Goal: Information Seeking & Learning: Check status

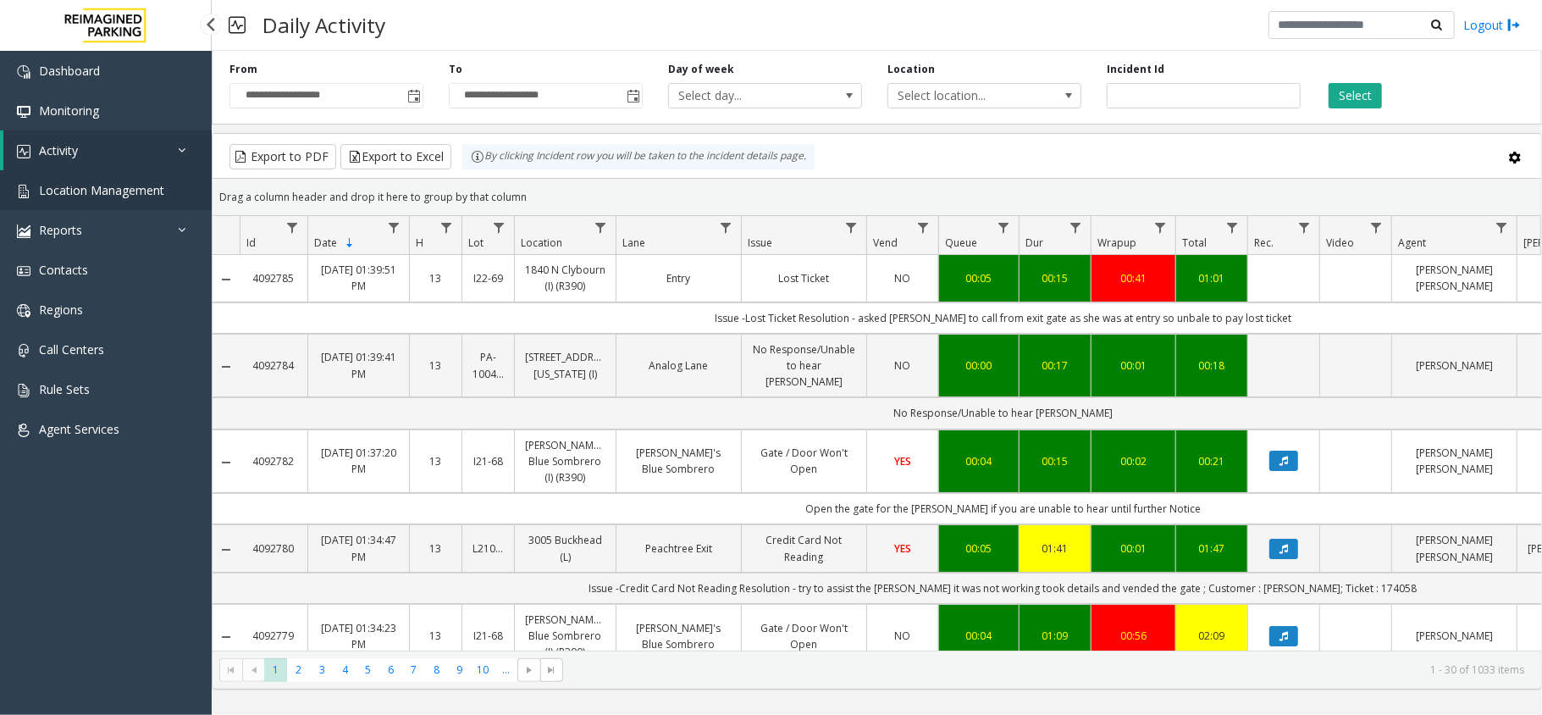
click at [130, 185] on span "Location Management" at bounding box center [101, 190] width 125 height 16
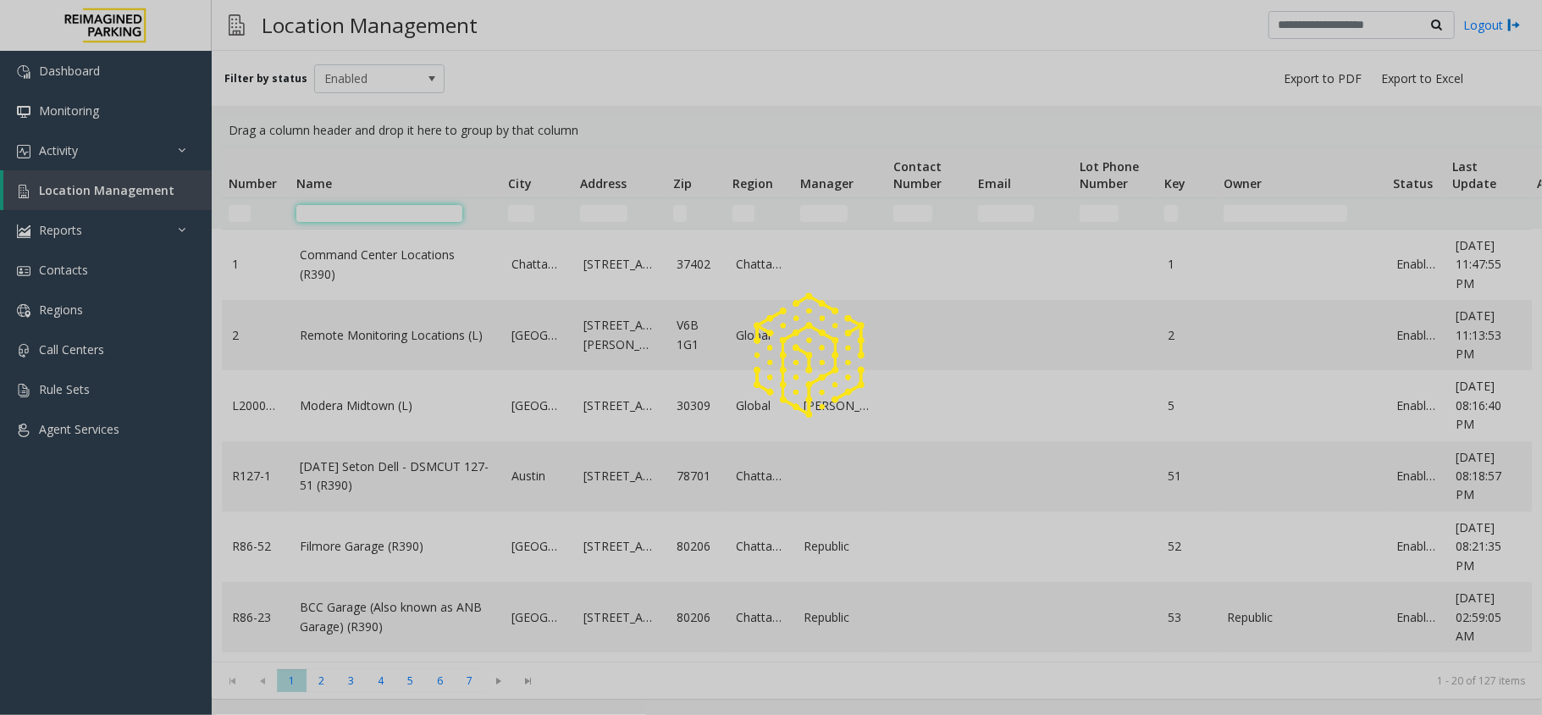
click at [373, 220] on app-root "Dashboard Monitoring Activity Daily Activity Lane Activity Agent Activity Quali…" at bounding box center [771, 357] width 1542 height 715
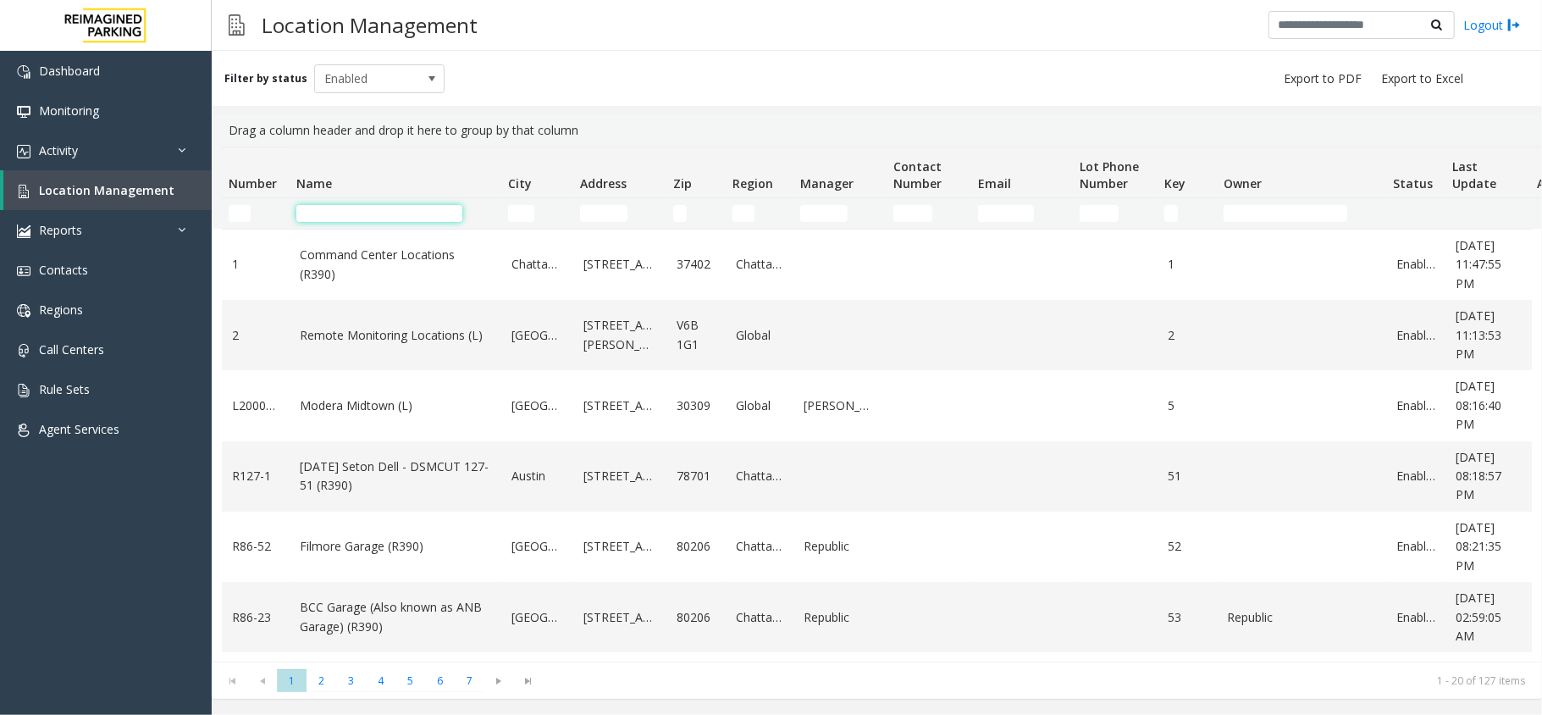
click at [369, 211] on input "Name Filter" at bounding box center [379, 213] width 166 height 17
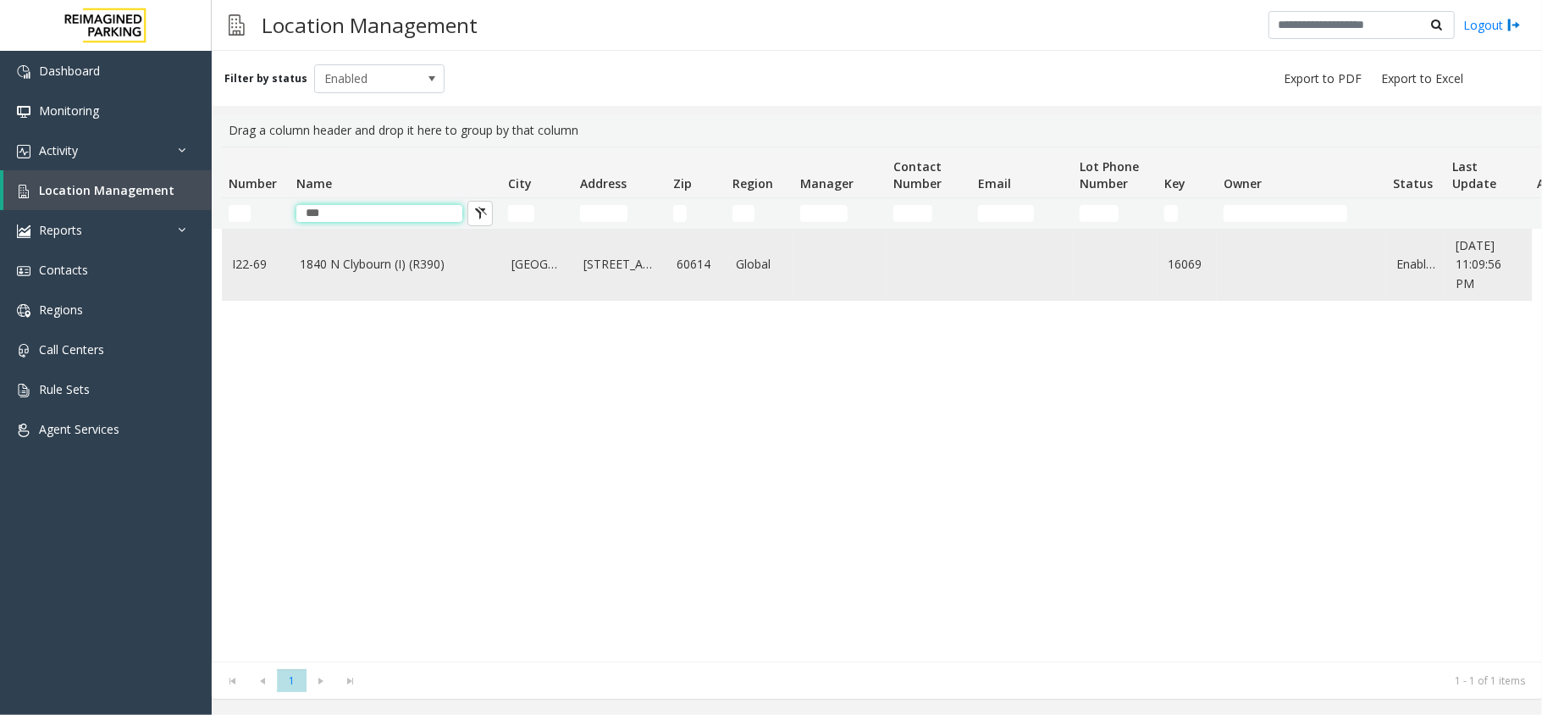
type input "***"
click at [346, 257] on link "1840 N Clybourn (I) (R390)" at bounding box center [395, 264] width 191 height 19
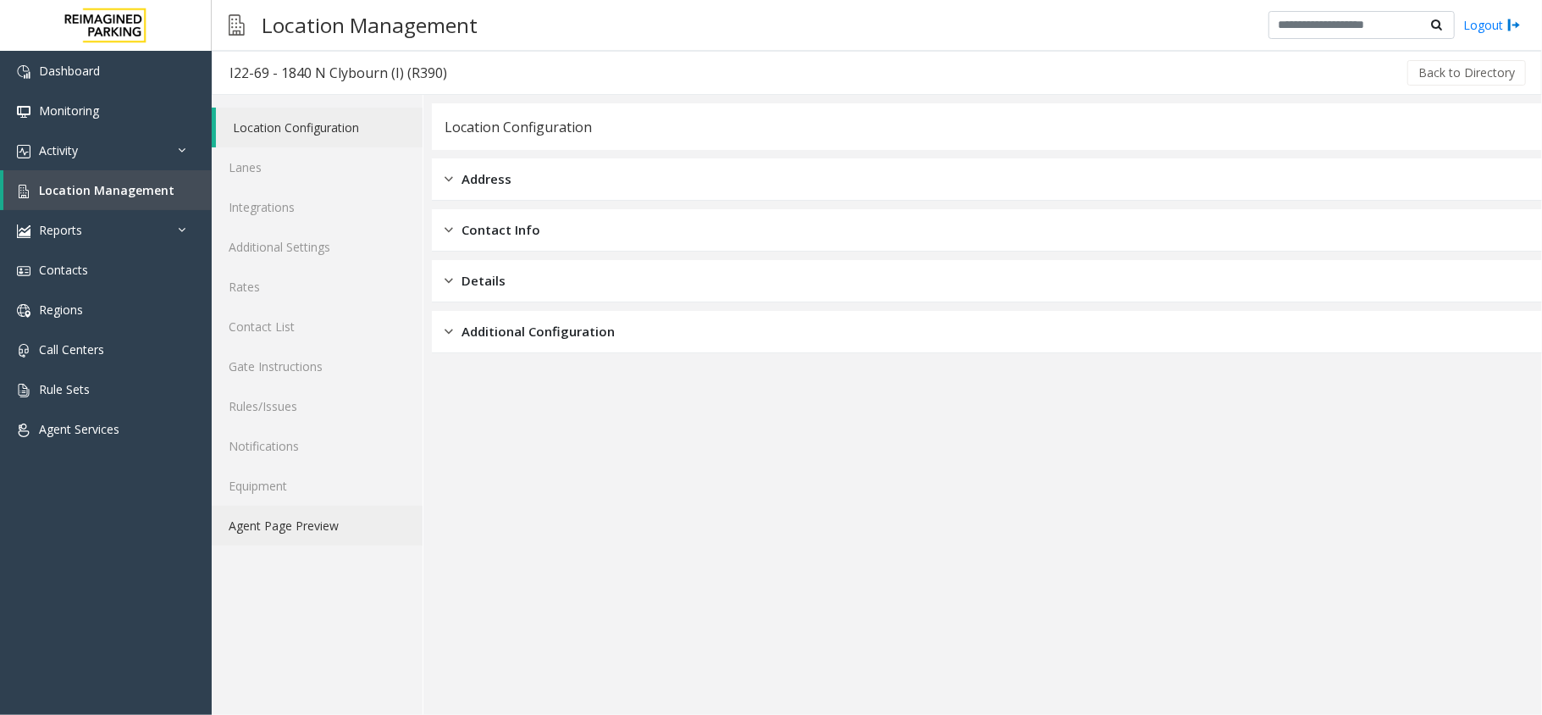
click at [292, 515] on link "Agent Page Preview" at bounding box center [317, 526] width 211 height 40
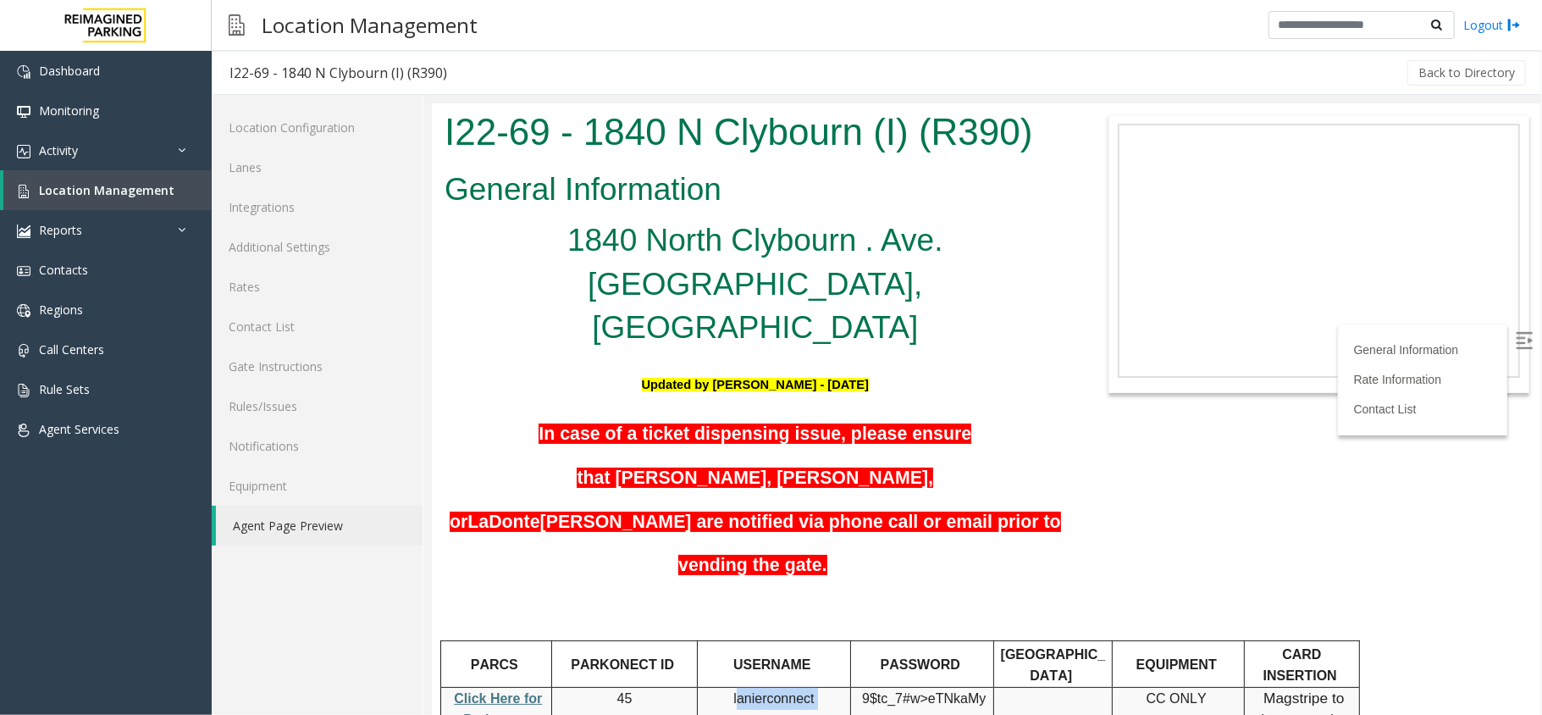
drag, startPoint x: 738, startPoint y: 554, endPoint x: 851, endPoint y: 568, distance: 114.4
drag, startPoint x: 736, startPoint y: 554, endPoint x: 812, endPoint y: 571, distance: 78.1
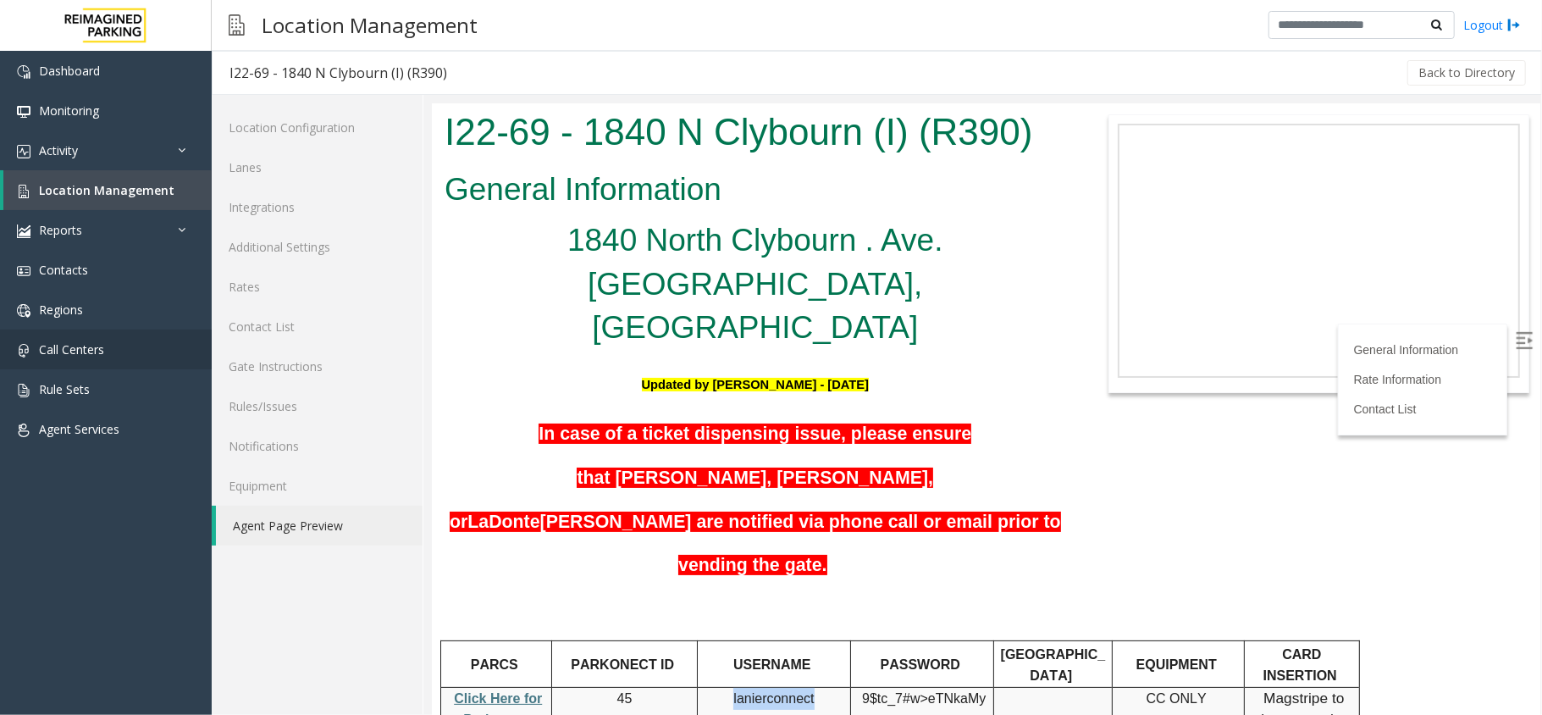
copy span "lanierconnect"
drag, startPoint x: 864, startPoint y: 551, endPoint x: 979, endPoint y: 570, distance: 116.7
copy span "9$tc_7#w> eTNkaMy"
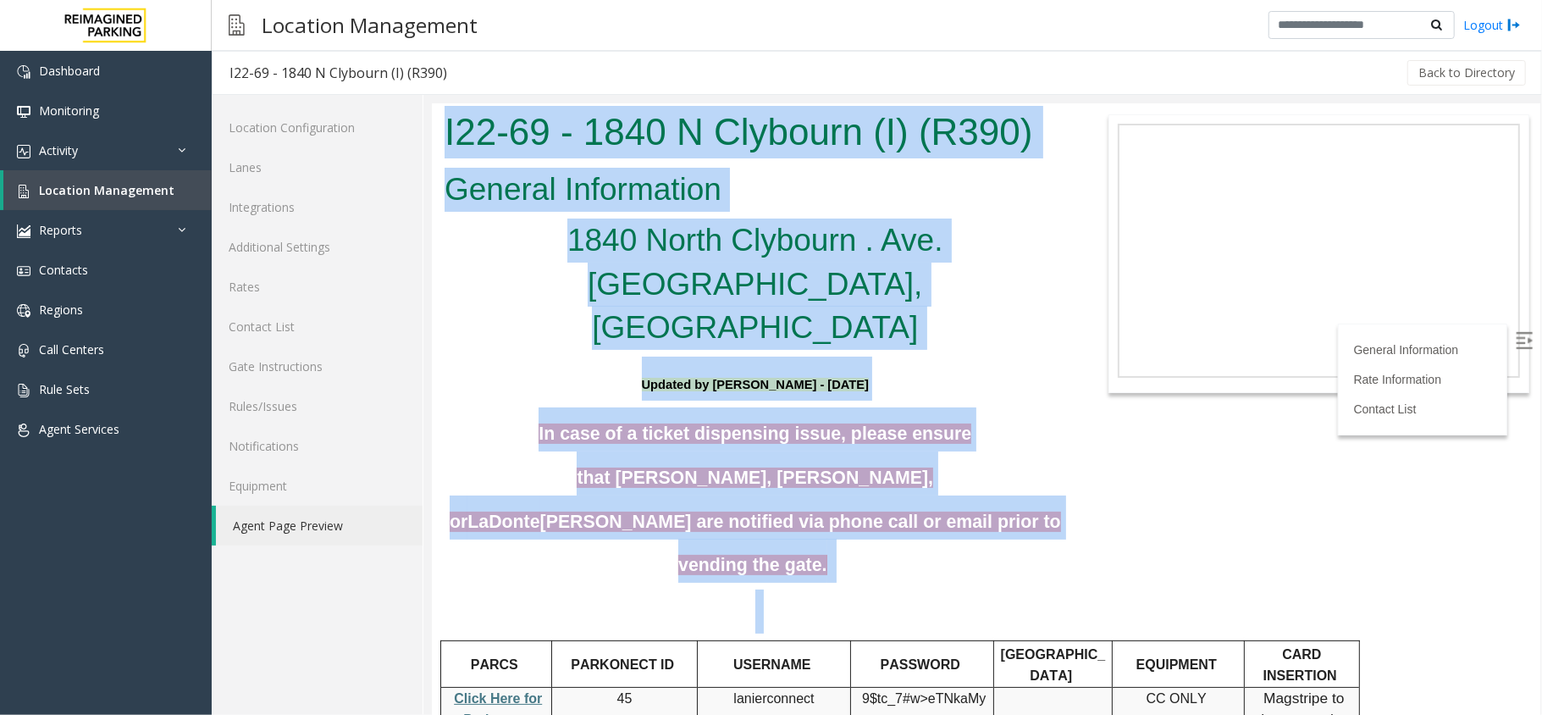
drag, startPoint x: 440, startPoint y: 120, endPoint x: 881, endPoint y: 455, distance: 553.0
click at [881, 455] on body "I22-69 - 1840 N Clybourn (I) (R390) General Information 1840 North Clybourn . A…" at bounding box center [985, 407] width 1108 height 611
click at [891, 439] on h5 "In case of a ticket dispensing issue, please ensure that [PERSON_NAME], [PERSON…" at bounding box center [755, 493] width 622 height 175
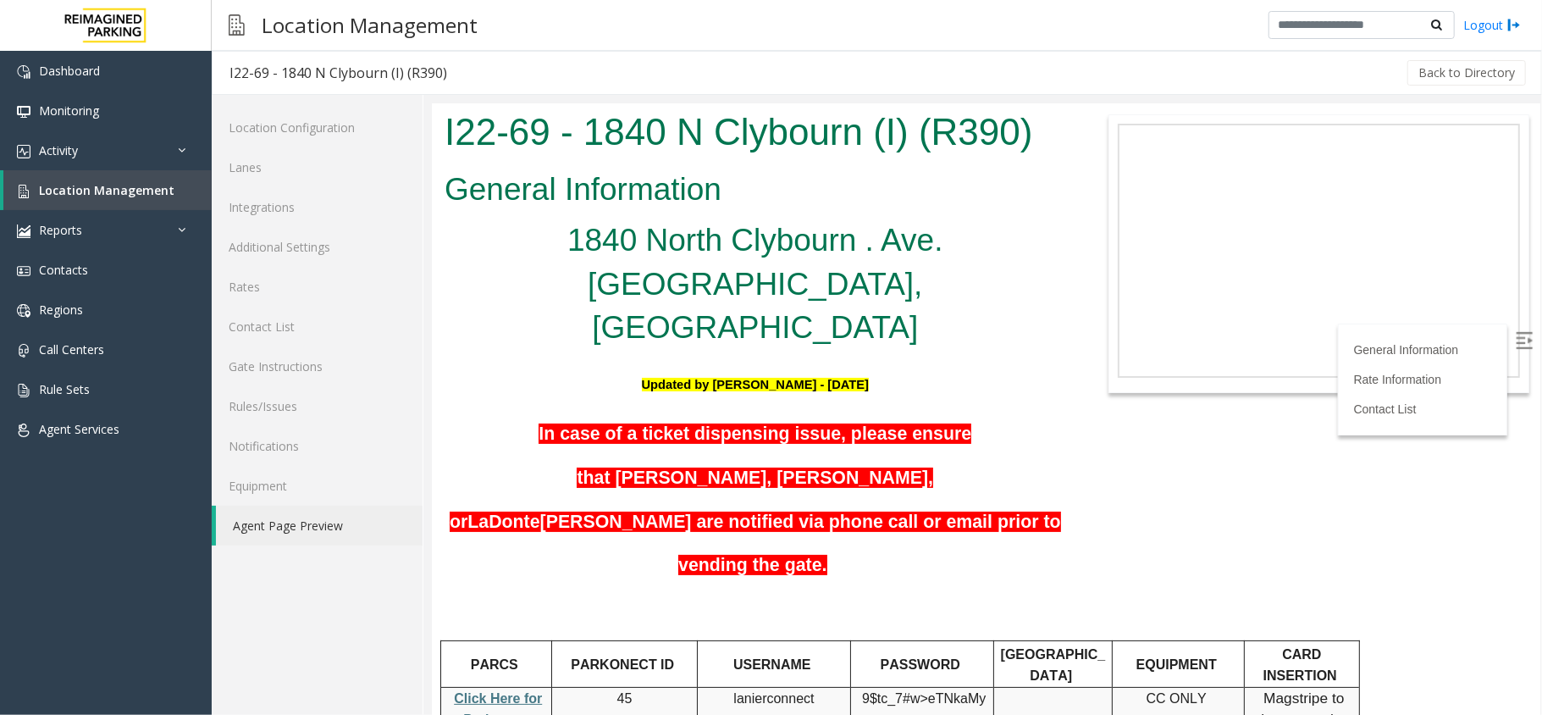
click at [443, 123] on div "I22-69 - 1840 N Clybourn (I) (R390)" at bounding box center [754, 133] width 647 height 62
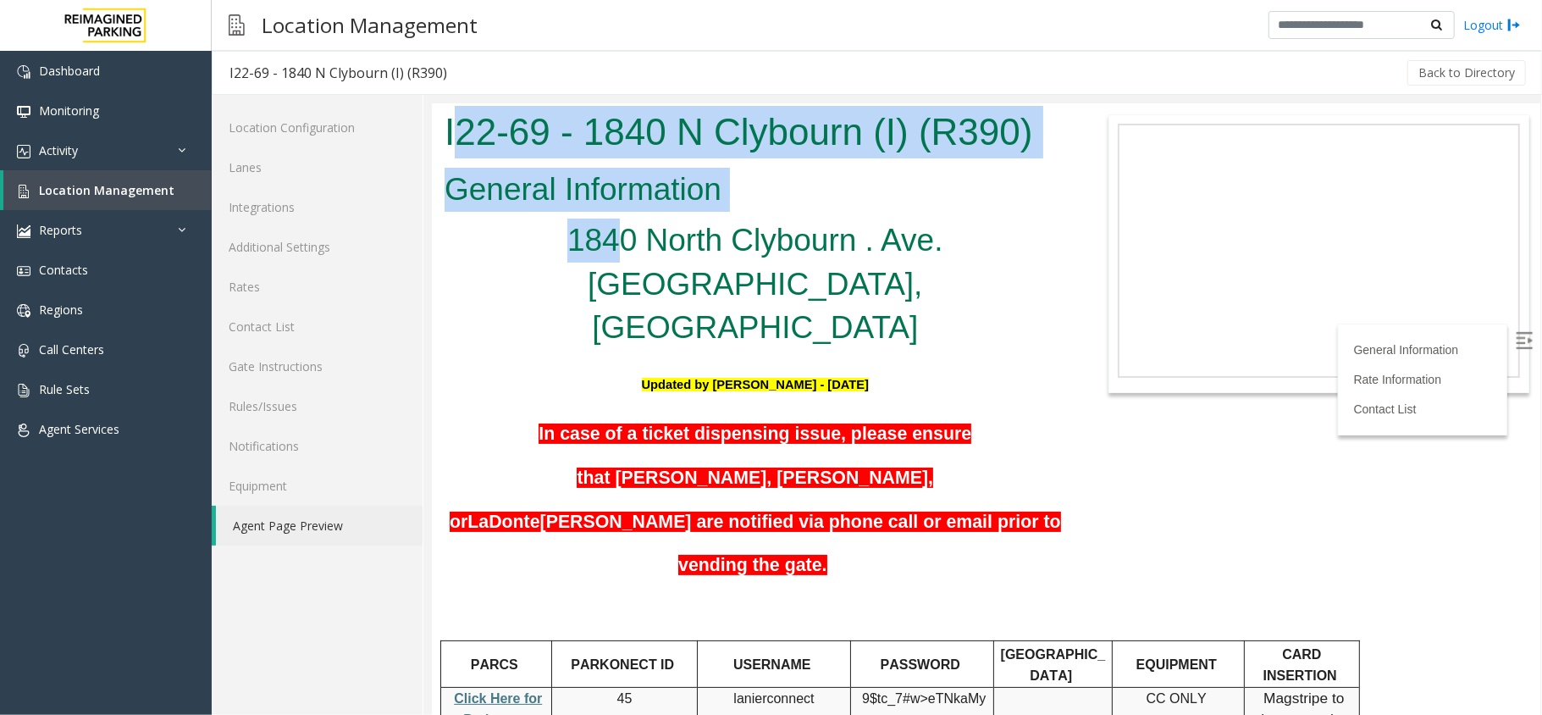
drag, startPoint x: 451, startPoint y: 116, endPoint x: 532, endPoint y: 219, distance: 130.9
click at [532, 219] on body "I22-69 - 1840 N Clybourn (I) (R390) General Information 1840 North Clybourn . A…" at bounding box center [985, 407] width 1108 height 611
click at [484, 172] on h2 "General Information" at bounding box center [755, 189] width 622 height 44
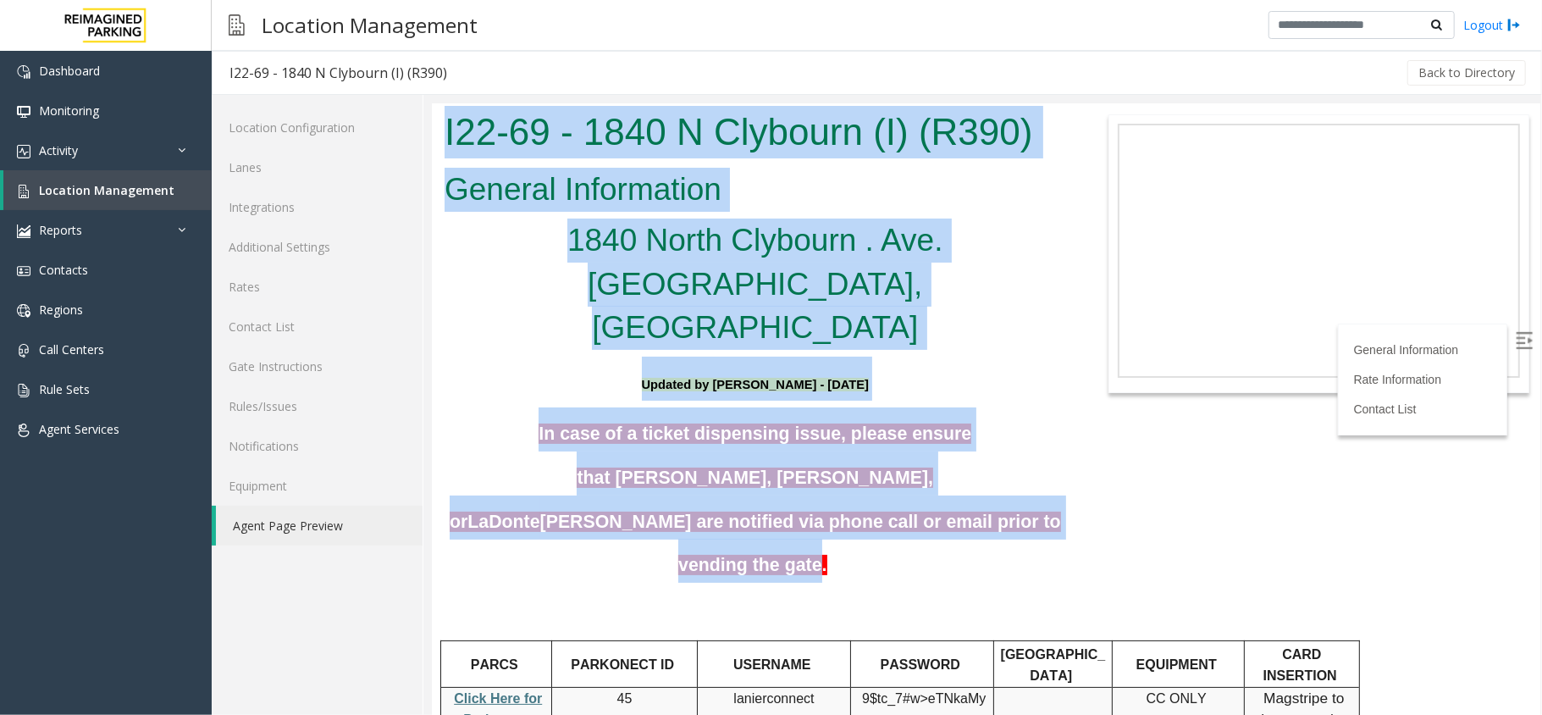
drag, startPoint x: 445, startPoint y: 133, endPoint x: 881, endPoint y: 448, distance: 538.0
click at [881, 448] on body "I22-69 - 1840 N Clybourn (I) (R390) General Information 1840 North Clybourn . A…" at bounding box center [985, 407] width 1108 height 611
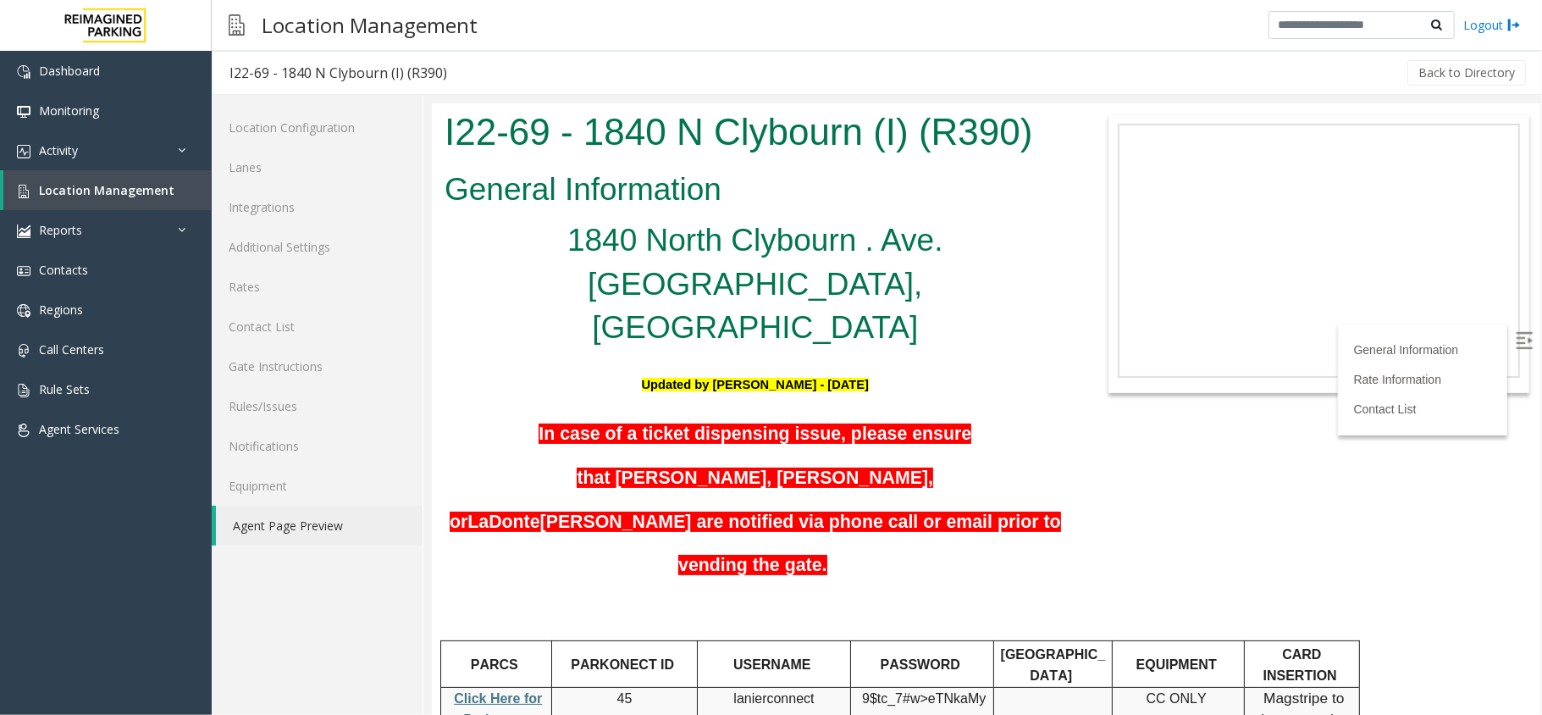
click at [1017, 412] on h5 "In case of a ticket dispensing issue, please ensure that [PERSON_NAME], [PERSON…" at bounding box center [755, 493] width 622 height 175
click at [1512, 348] on label at bounding box center [1524, 341] width 25 height 25
click at [102, 160] on link "Activity" at bounding box center [106, 150] width 212 height 40
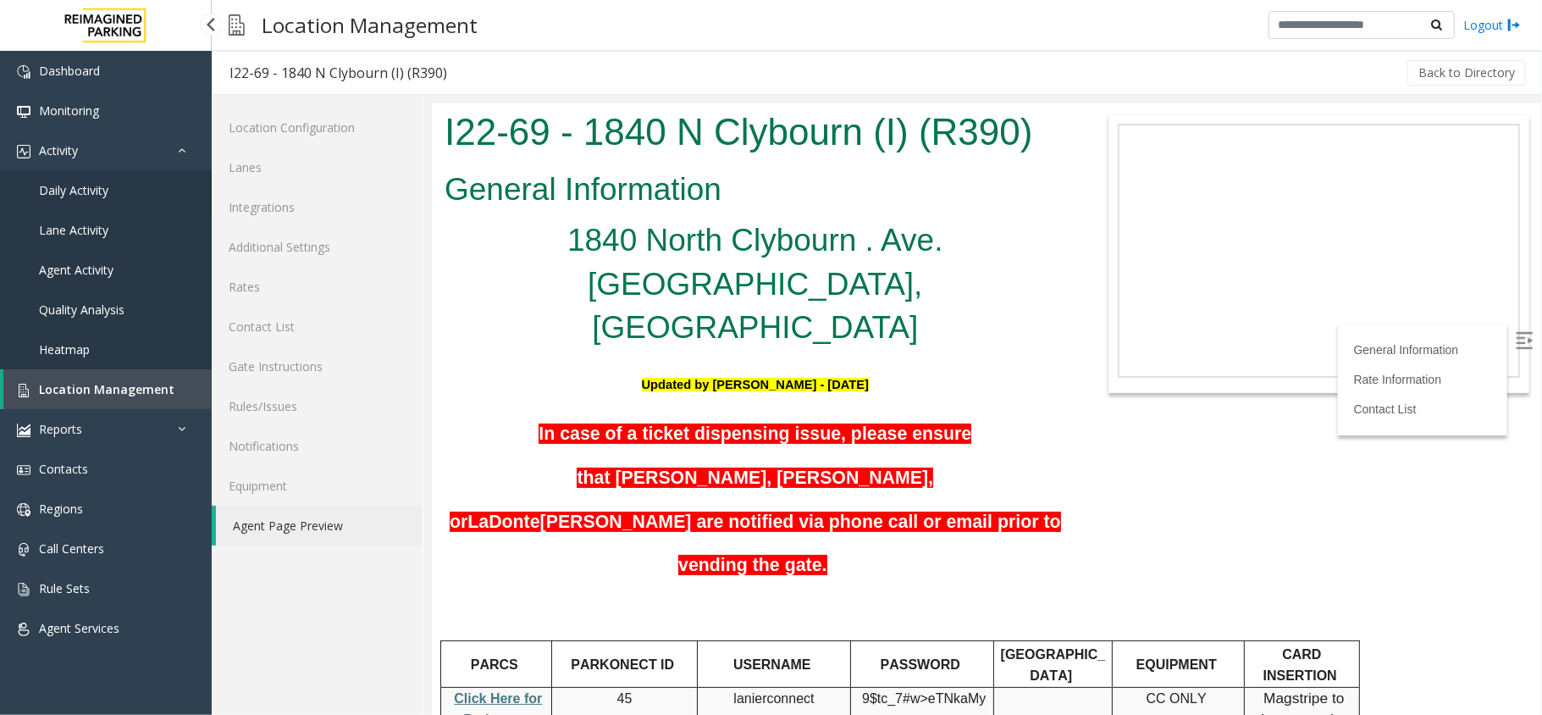
click at [102, 194] on span "Daily Activity" at bounding box center [73, 190] width 69 height 16
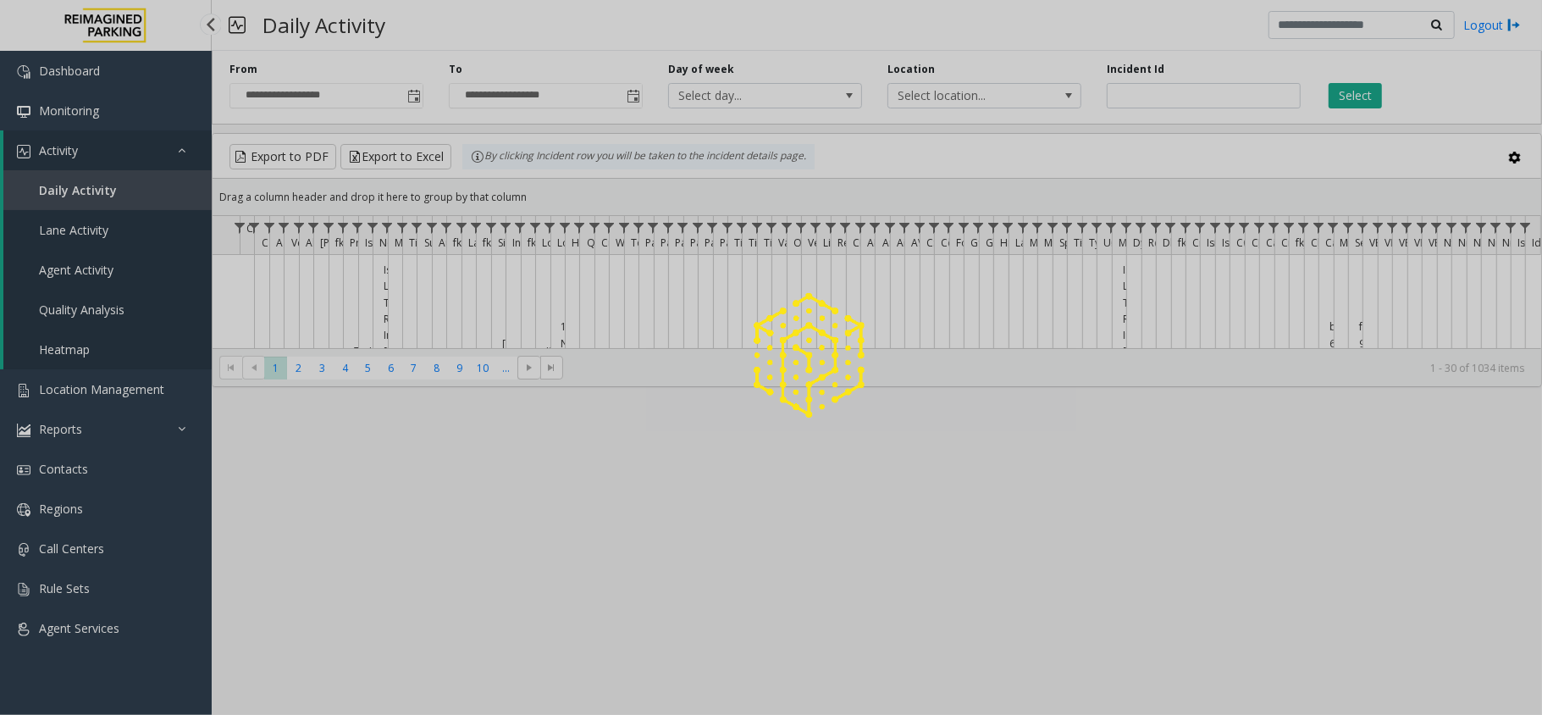
click at [158, 142] on div at bounding box center [771, 357] width 1542 height 715
click at [159, 152] on div at bounding box center [771, 357] width 1542 height 715
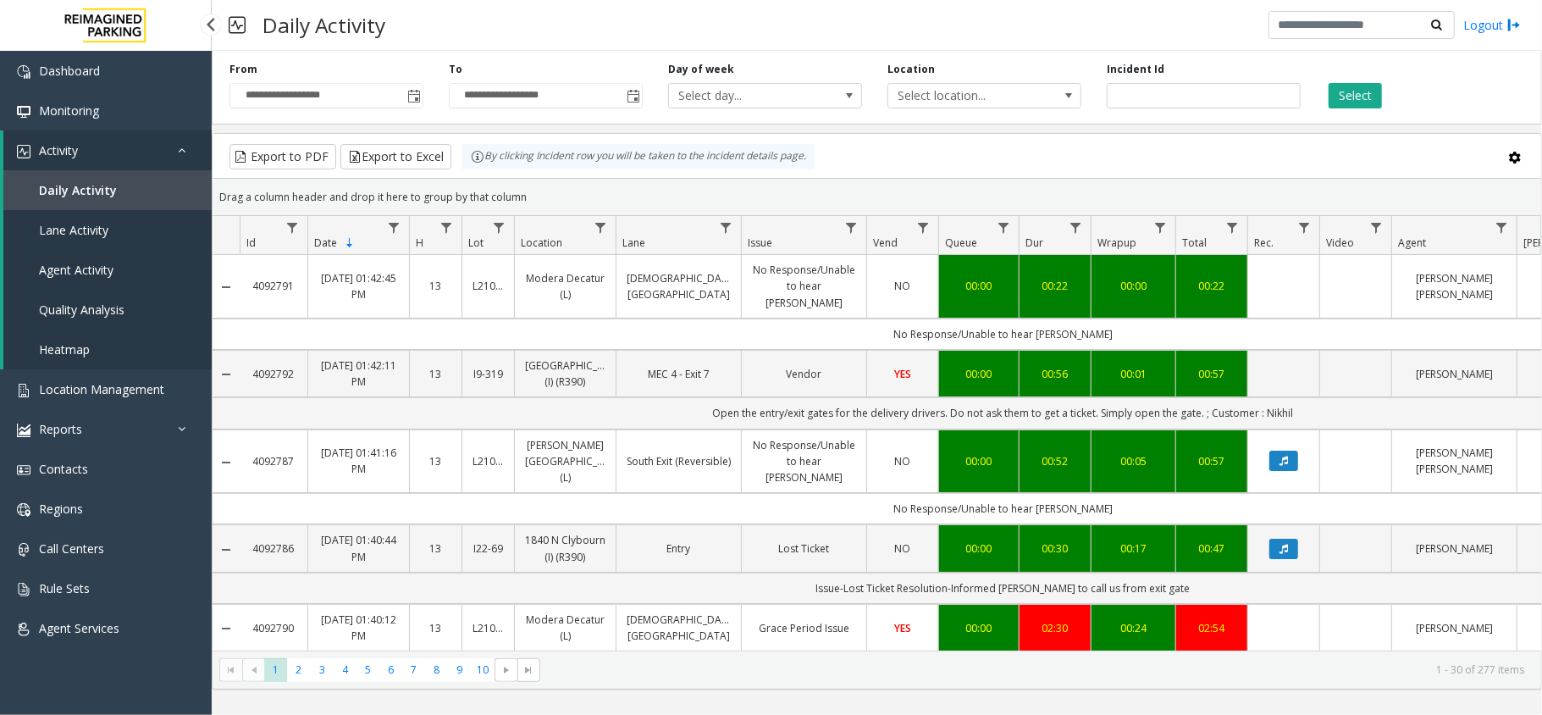
click at [159, 152] on link "Activity" at bounding box center [107, 150] width 208 height 40
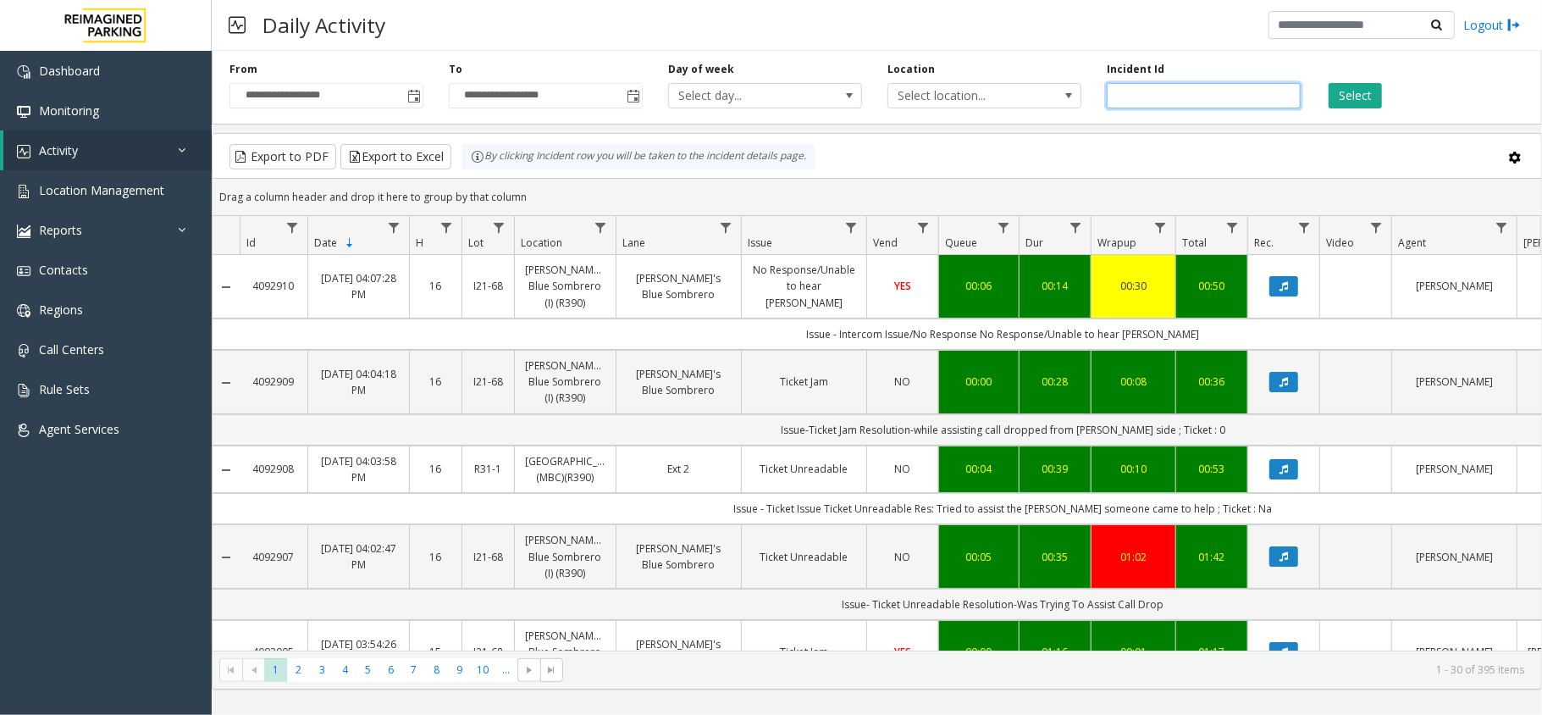
click at [1163, 86] on input "number" at bounding box center [1204, 95] width 194 height 25
paste input "*******"
type input "*******"
click at [1350, 85] on button "Select" at bounding box center [1355, 95] width 53 height 25
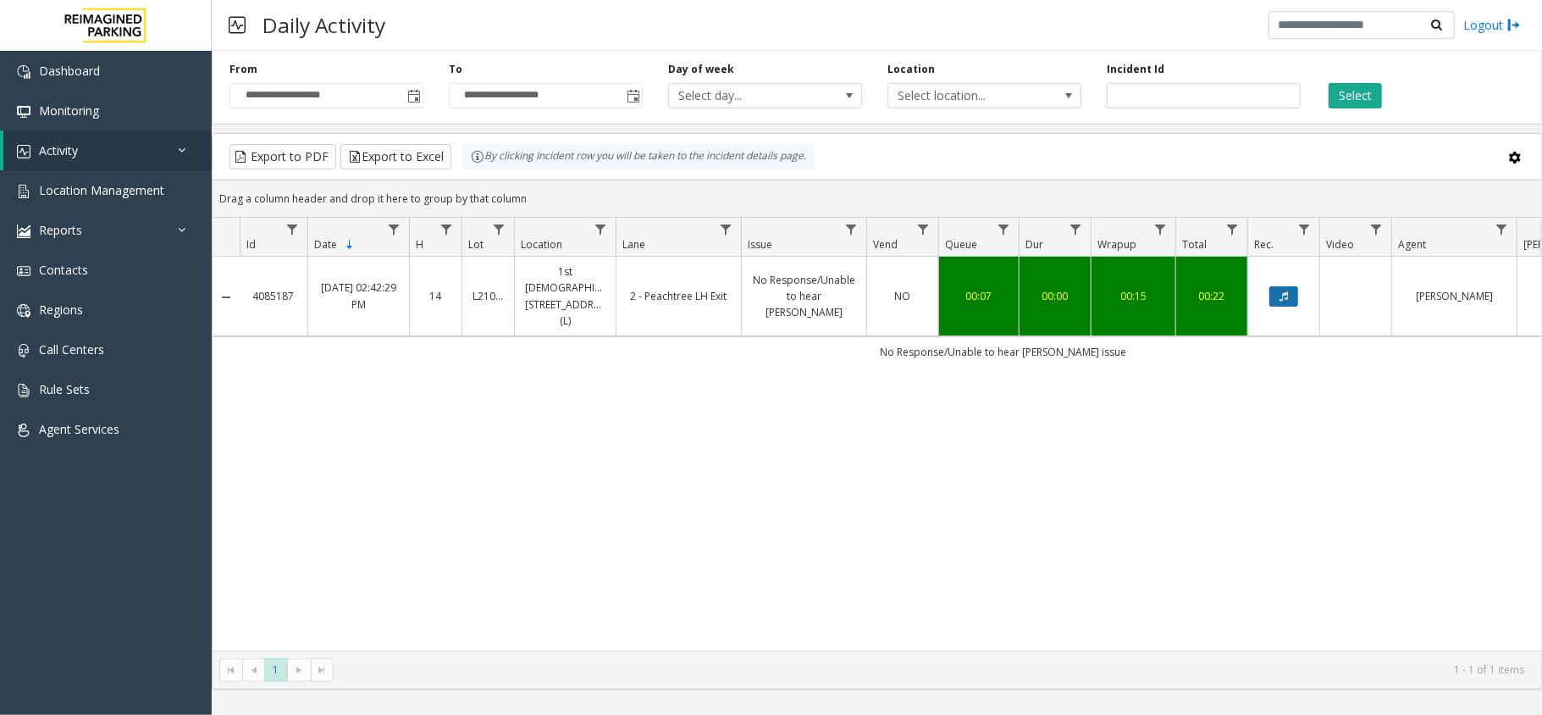
click at [1285, 291] on icon "Data table" at bounding box center [1283, 296] width 8 height 10
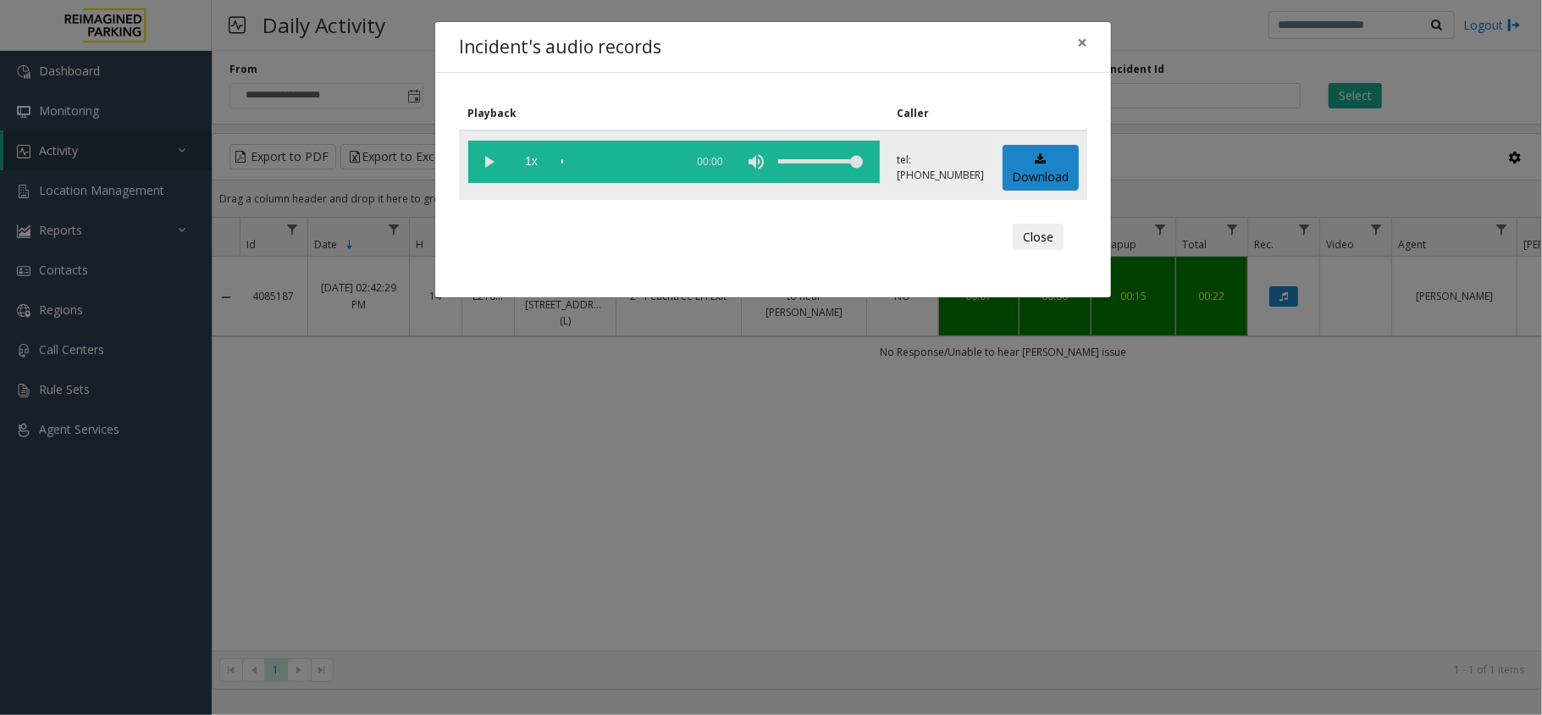
click at [492, 157] on vg-play-pause at bounding box center [489, 162] width 42 height 42
click at [560, 166] on vg-controls "1x 00:32" at bounding box center [674, 162] width 412 height 42
click at [562, 157] on div "scrub bar" at bounding box center [618, 162] width 115 height 42
click at [481, 163] on vg-play-pause at bounding box center [489, 162] width 42 height 42
click at [488, 153] on vg-play-pause at bounding box center [489, 162] width 42 height 42
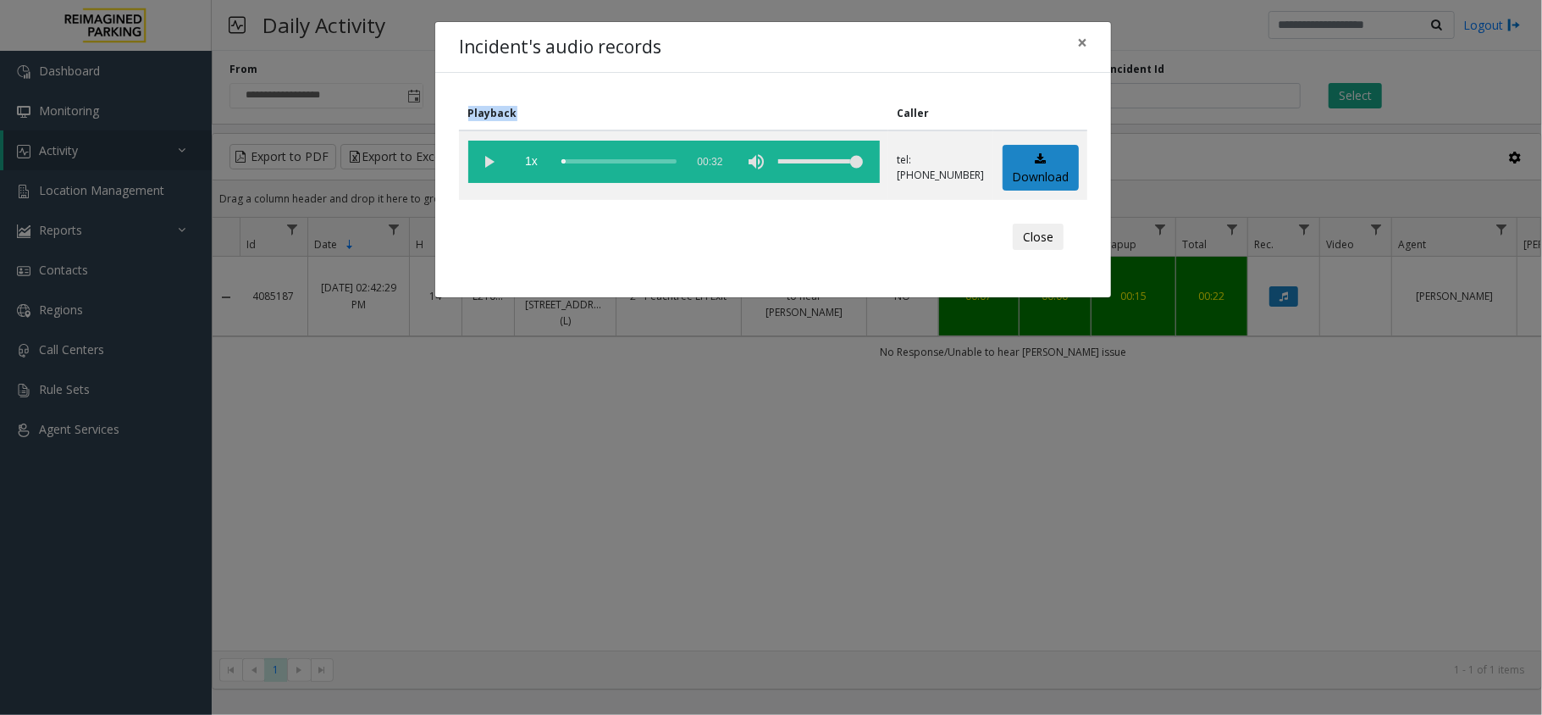
drag, startPoint x: 475, startPoint y: 113, endPoint x: 540, endPoint y: 117, distance: 65.3
click at [540, 117] on th "Playback" at bounding box center [673, 114] width 429 height 34
click at [485, 152] on vg-play-pause at bounding box center [489, 162] width 42 height 42
click at [482, 163] on vg-play-pause at bounding box center [489, 162] width 42 height 42
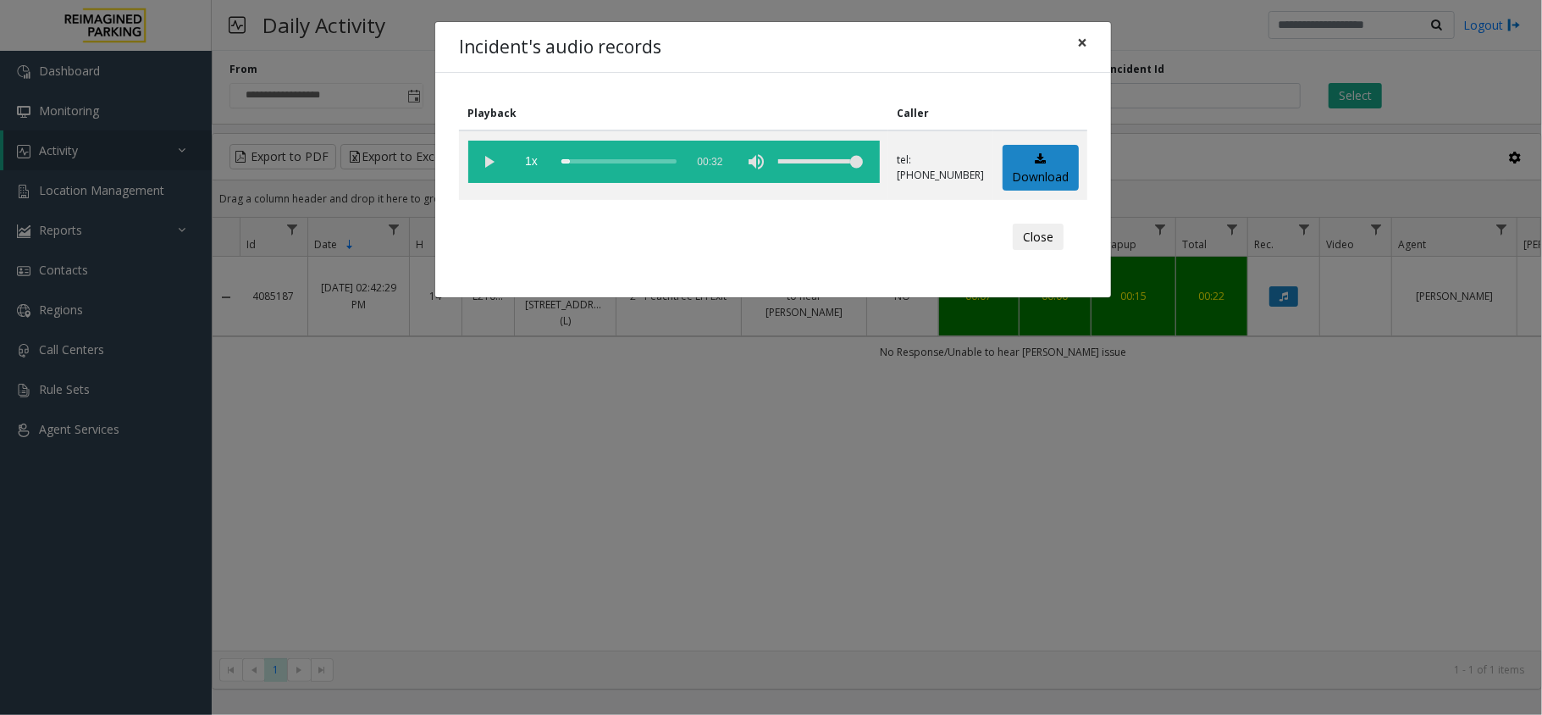
click at [1085, 45] on span "×" at bounding box center [1082, 42] width 10 height 24
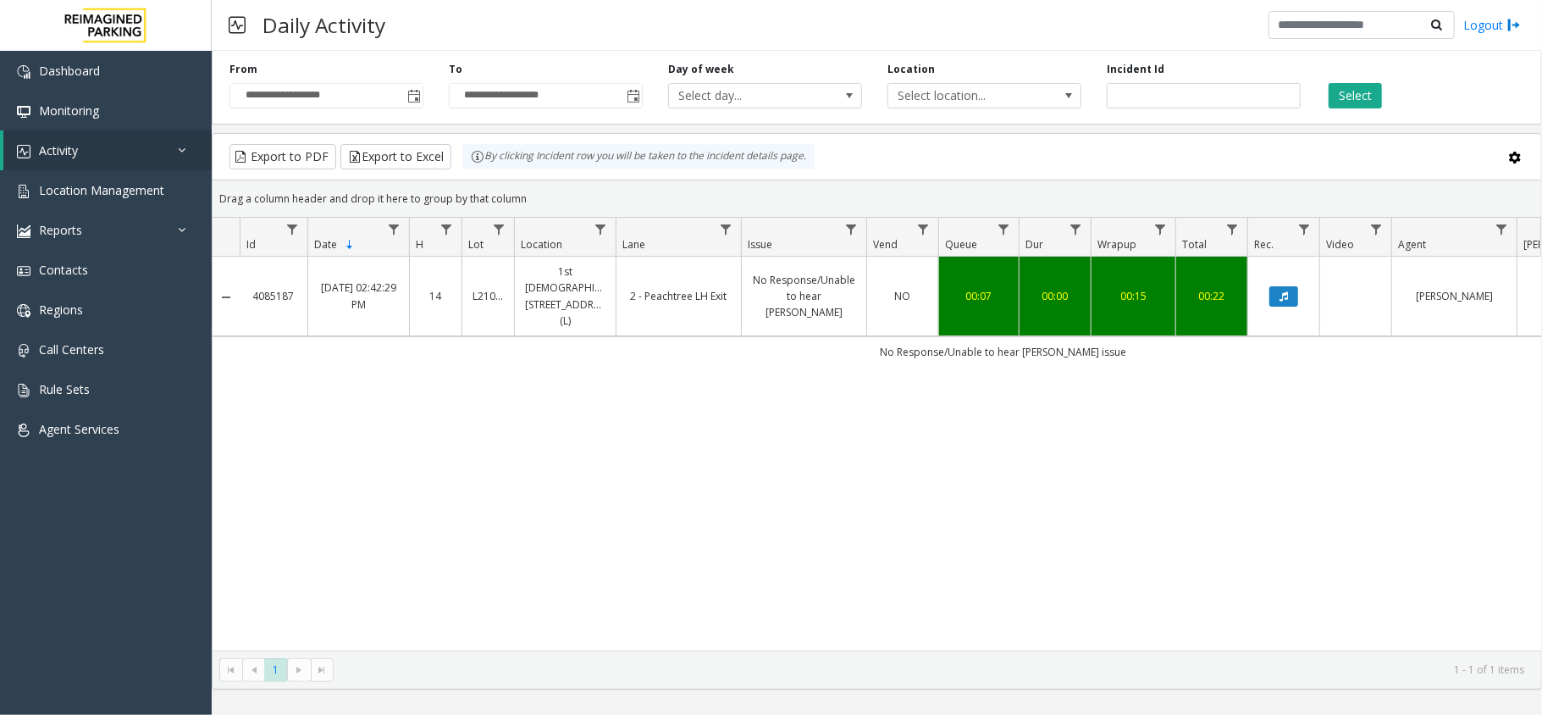
click at [1183, 79] on div "Incident Id *******" at bounding box center [1203, 85] width 219 height 47
click at [1183, 91] on input "*******" at bounding box center [1204, 95] width 194 height 25
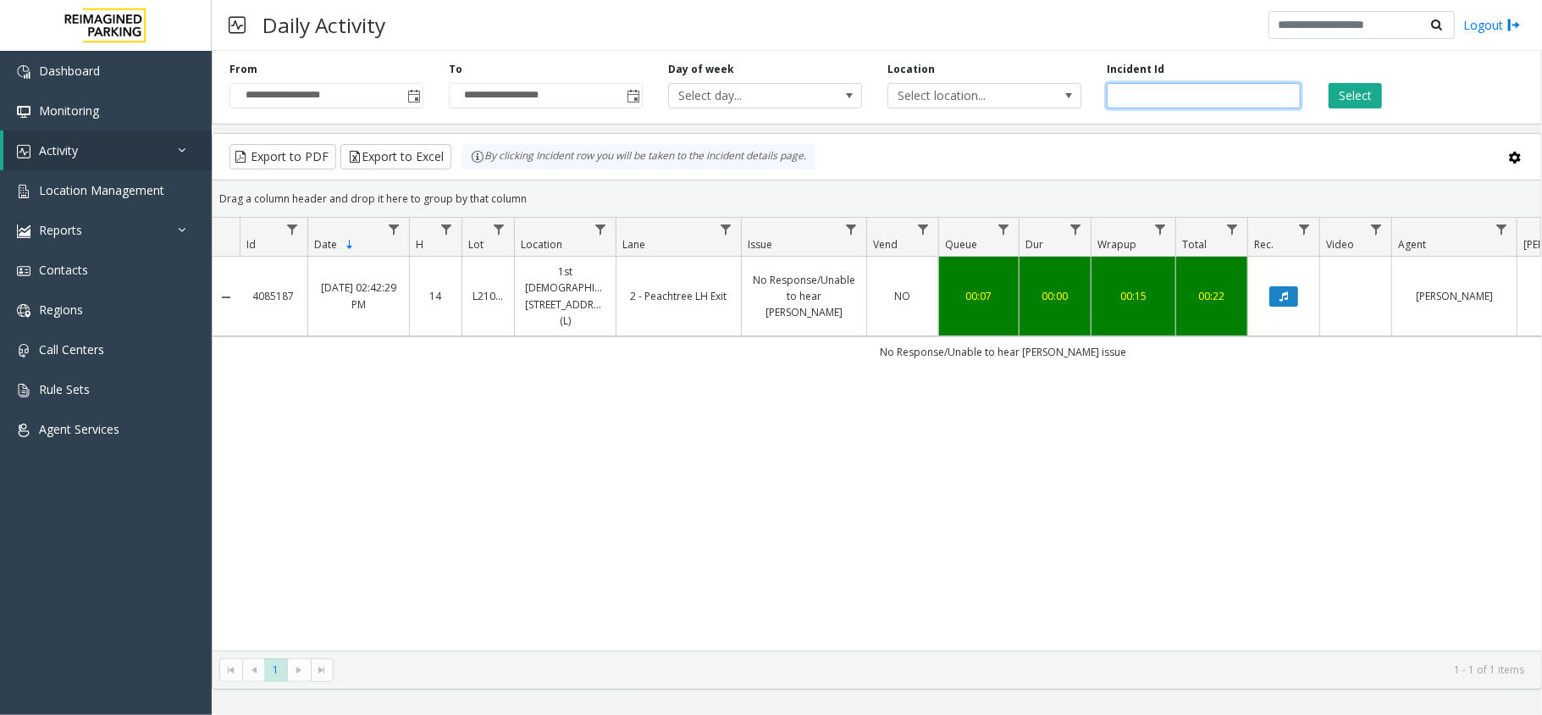
click at [1183, 91] on input "*******" at bounding box center [1204, 95] width 194 height 25
click at [1174, 132] on div "**********" at bounding box center [877, 366] width 1330 height 645
click at [412, 86] on span "Toggle popup" at bounding box center [413, 95] width 19 height 27
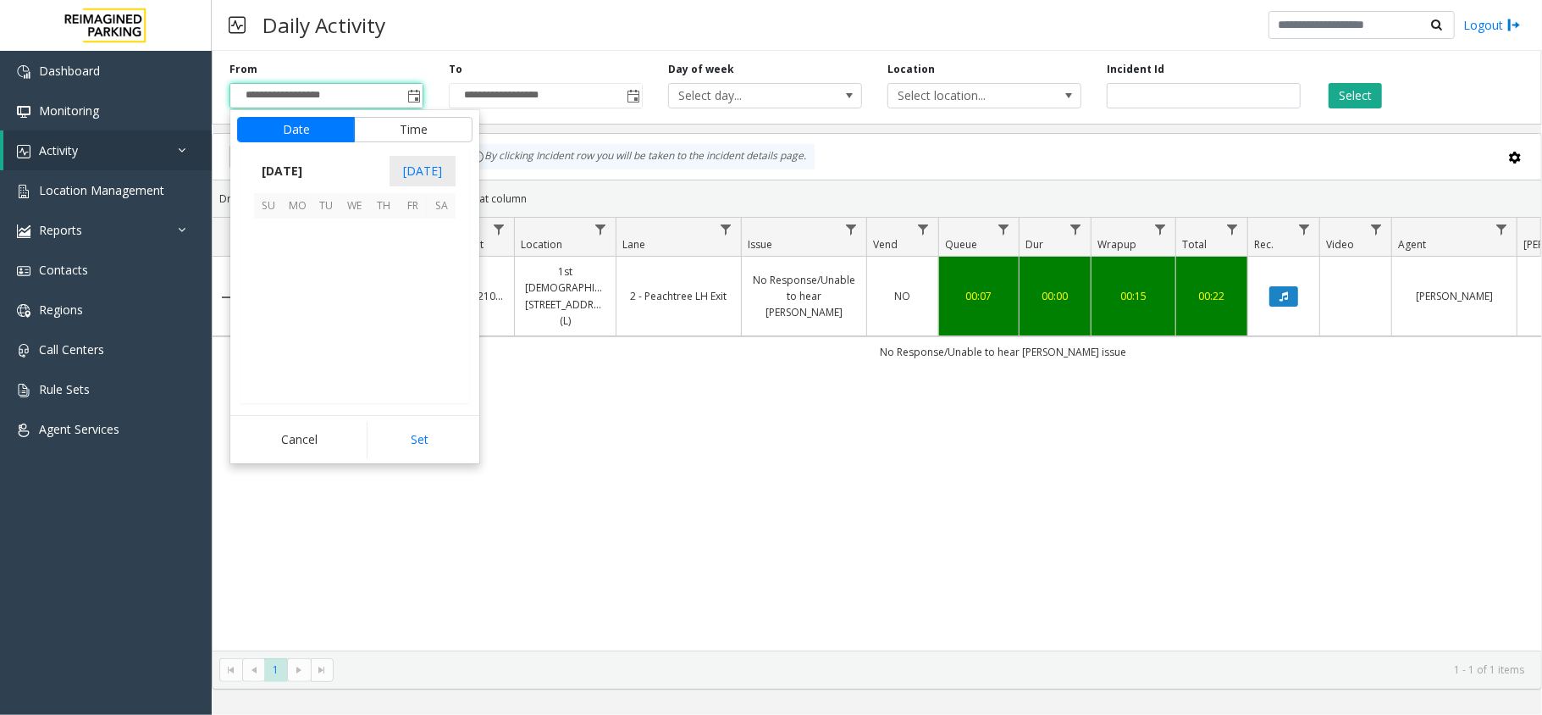
scroll to position [304117, 0]
click at [417, 230] on span "3" at bounding box center [412, 232] width 29 height 29
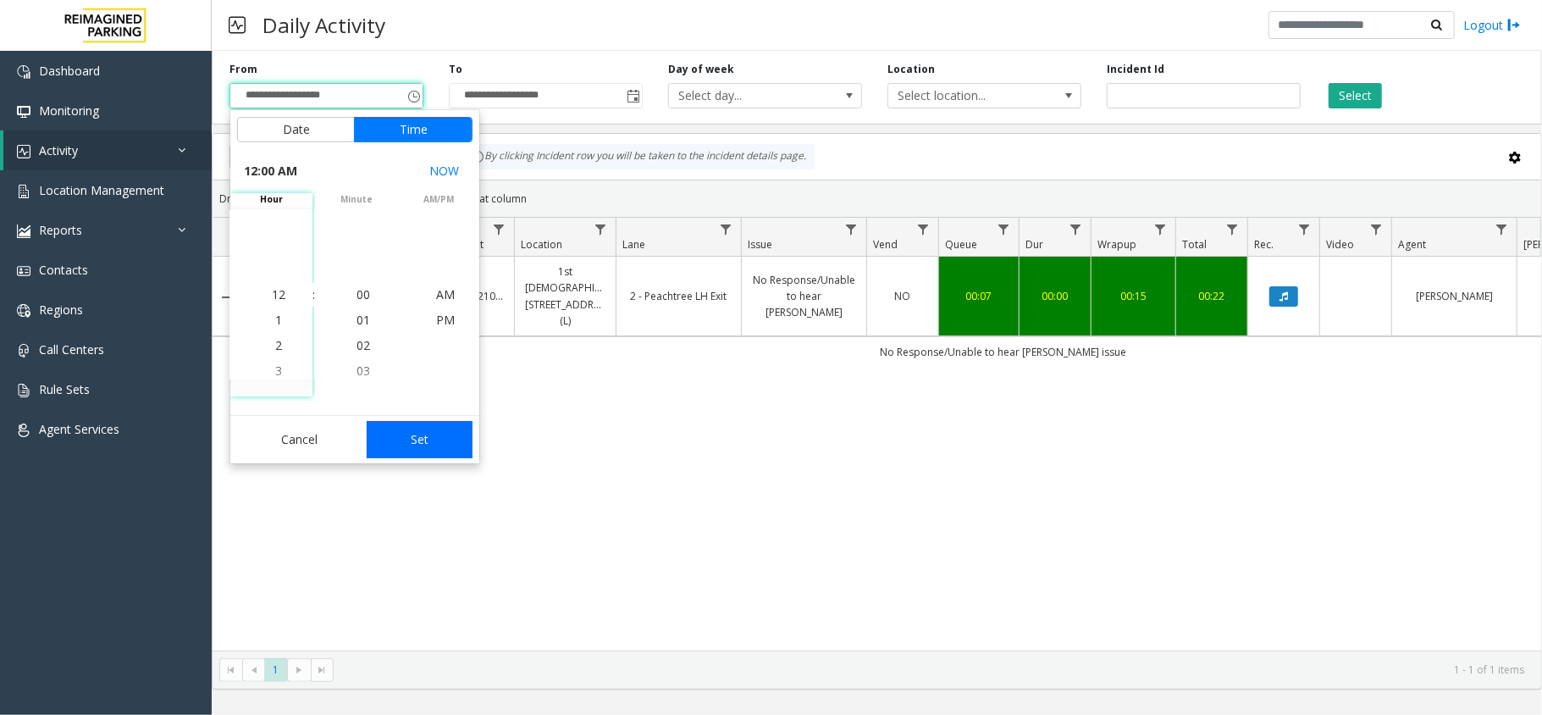
click at [430, 447] on button "Set" at bounding box center [420, 439] width 107 height 37
type input "**********"
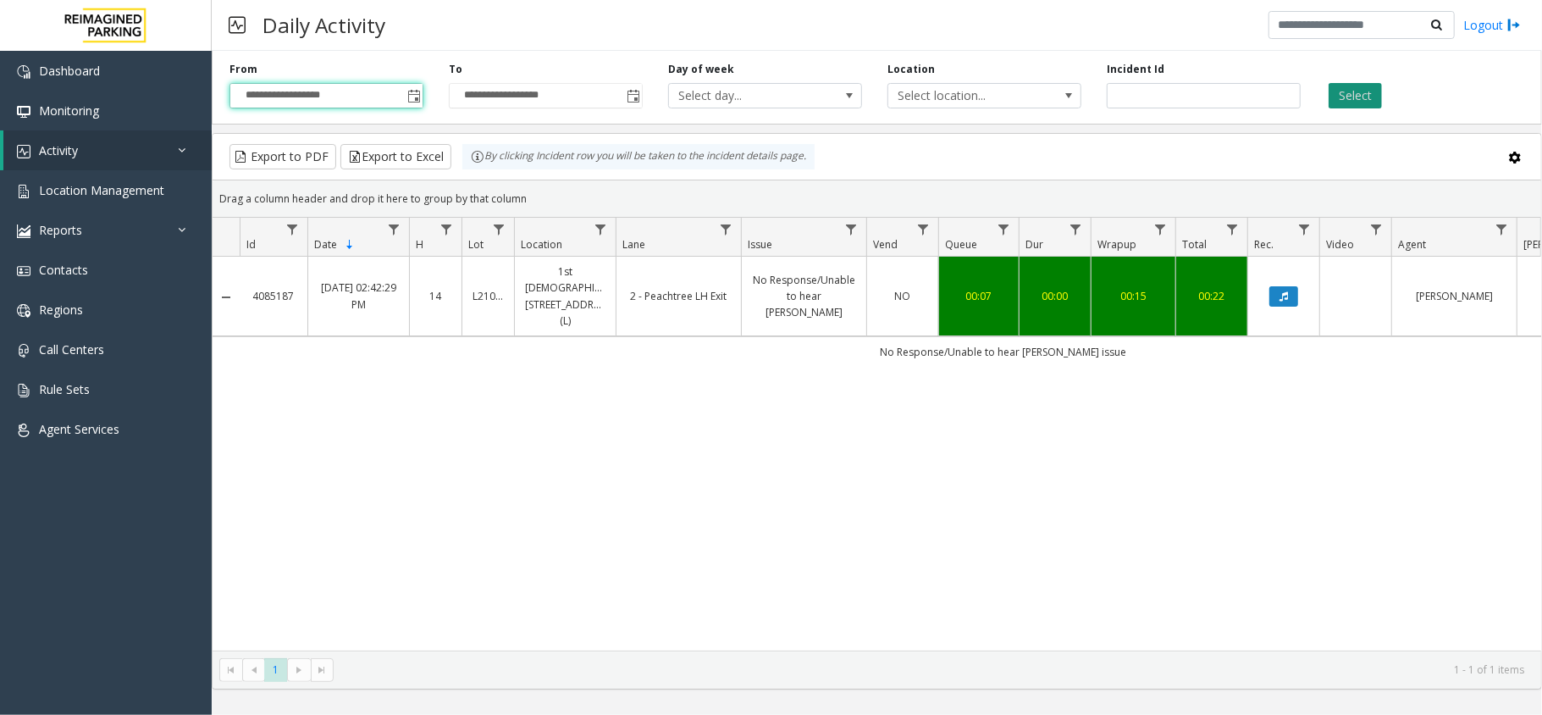
click at [1349, 89] on button "Select" at bounding box center [1355, 95] width 53 height 25
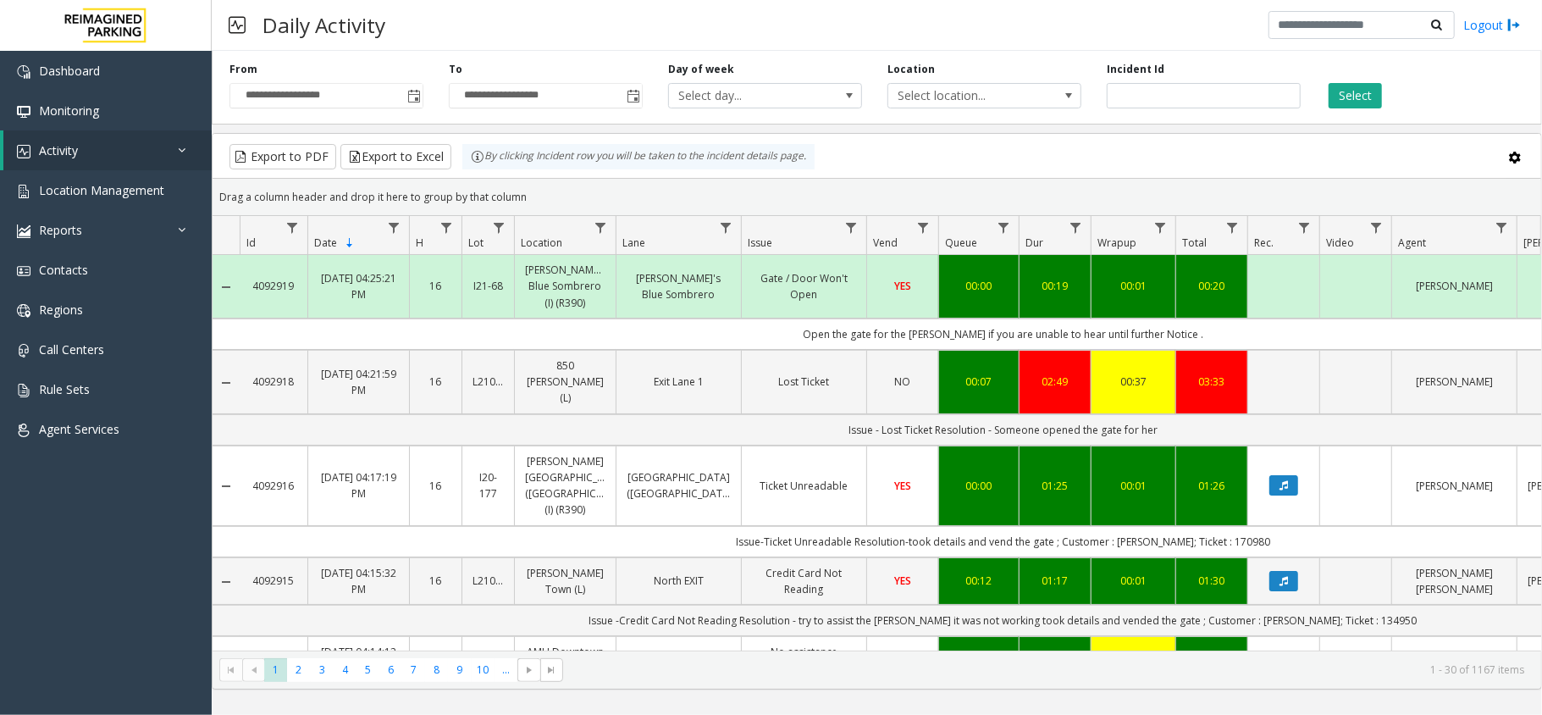
click at [843, 151] on div "Export to PDF Export to Excel By clicking Incident row you will be taken to the…" at bounding box center [877, 156] width 1300 height 25
